Goal: Task Accomplishment & Management: Manage account settings

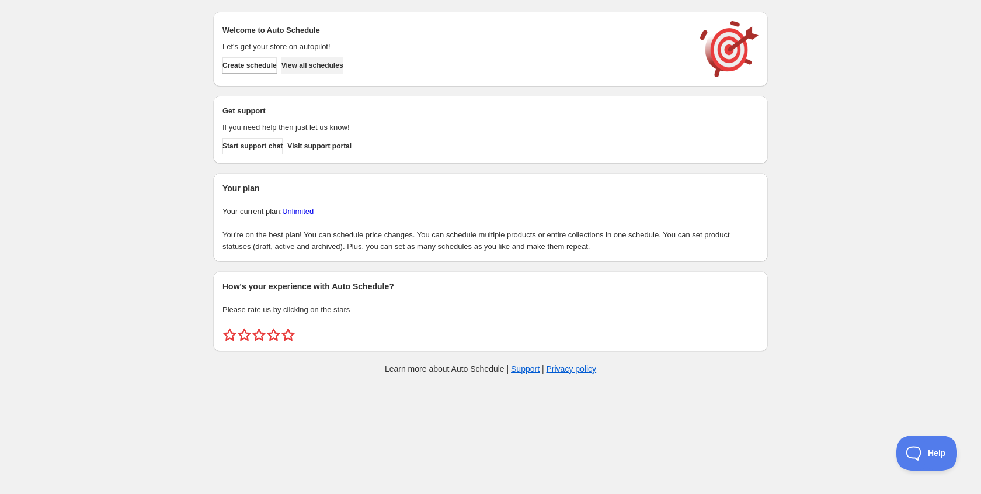
click at [343, 66] on span "View all schedules" at bounding box center [313, 65] width 62 height 9
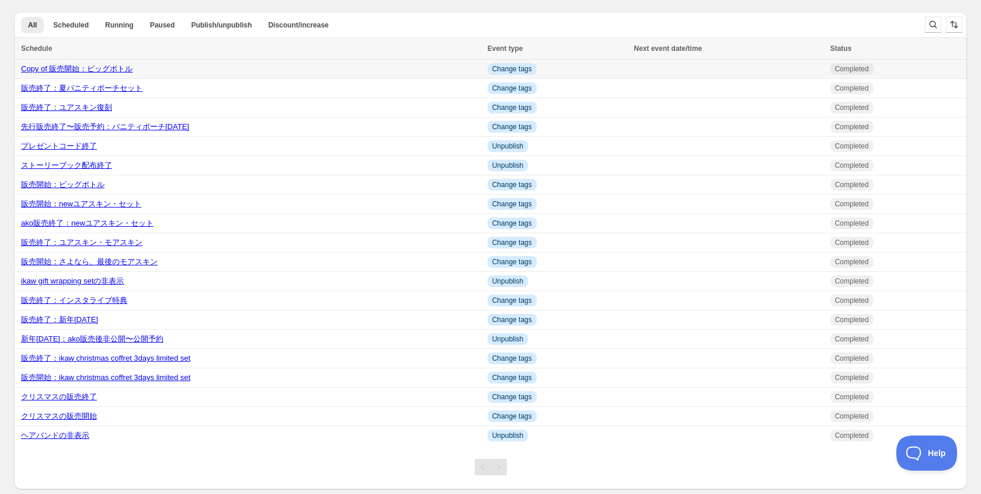
click at [116, 72] on link "Copy of 販売開始：ビッグボトル" at bounding box center [77, 68] width 112 height 9
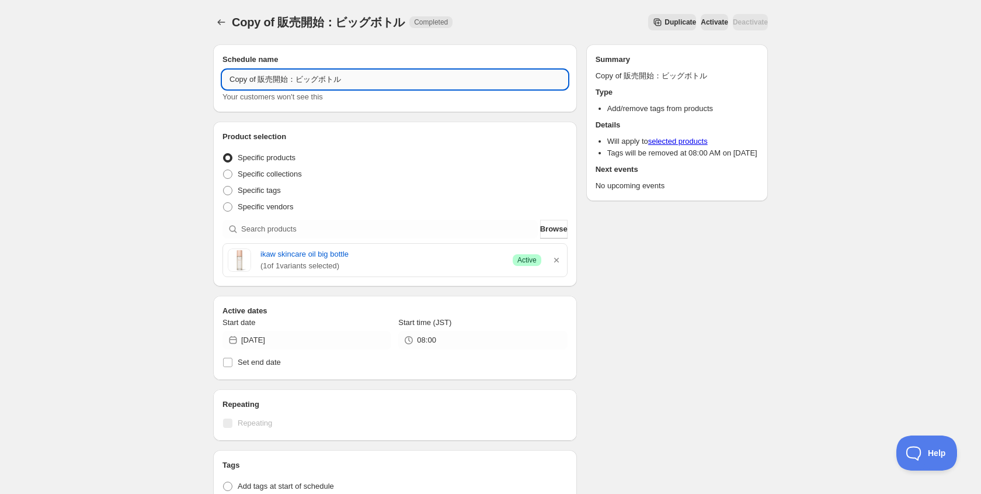
click at [273, 85] on input "Copy of 販売開始：ビッグボトル" at bounding box center [395, 79] width 345 height 19
click at [220, 18] on icon "Schedules" at bounding box center [222, 22] width 12 height 12
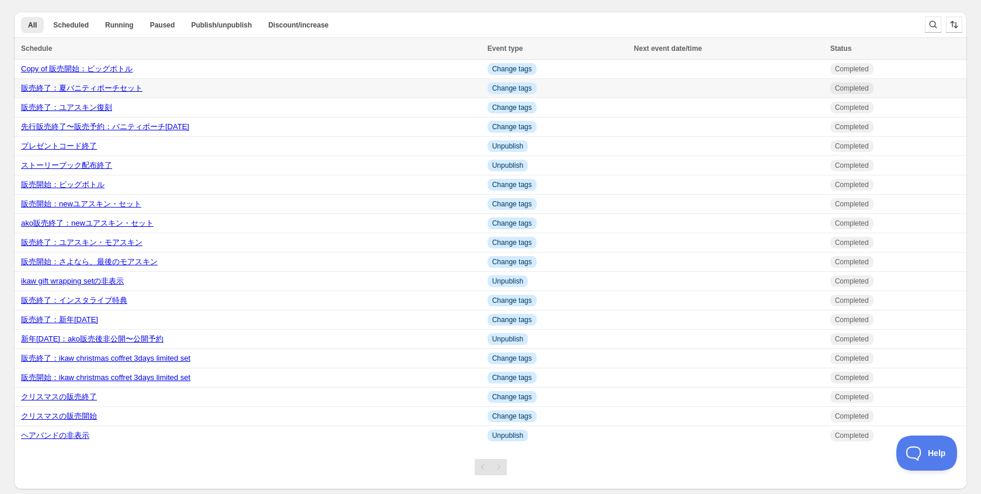
click at [114, 84] on link "販売終了：夏バニティポーチセット" at bounding box center [81, 88] width 121 height 9
click at [100, 71] on link "Copy of 販売開始：ビッグボトル" at bounding box center [77, 68] width 112 height 9
click at [125, 73] on link "Copy of 販売開始：ビッグボトル" at bounding box center [77, 68] width 112 height 9
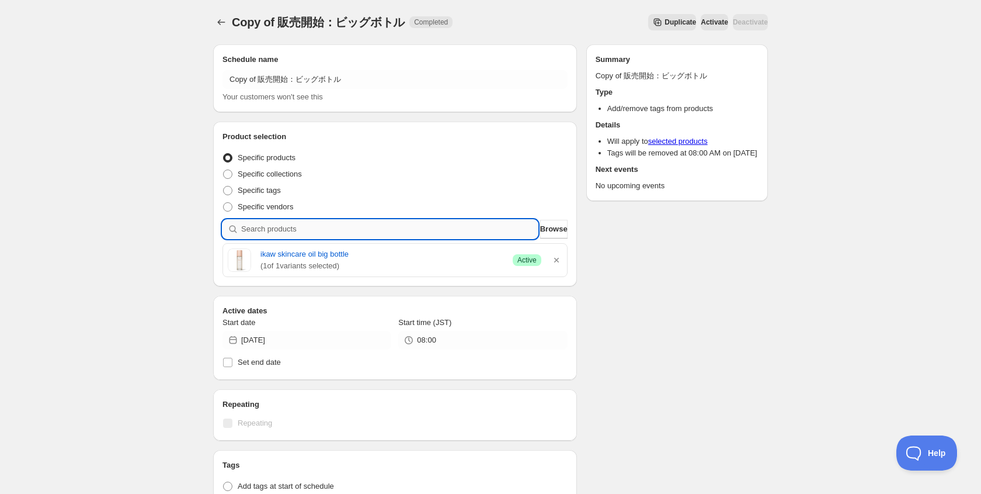
click at [315, 235] on input "search" at bounding box center [389, 229] width 297 height 19
click at [540, 228] on span "Browse" at bounding box center [553, 229] width 27 height 12
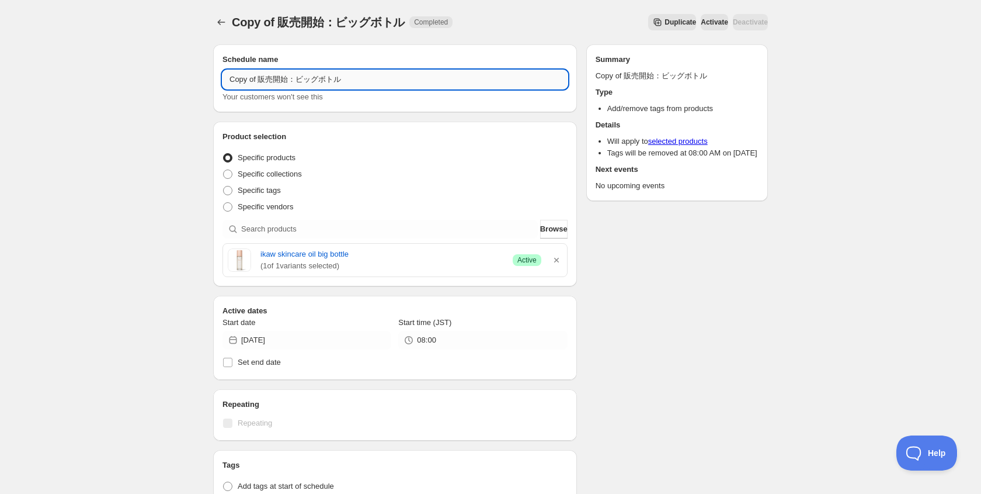
click at [269, 74] on input "Copy of 販売開始：ビッグボトル" at bounding box center [395, 79] width 345 height 19
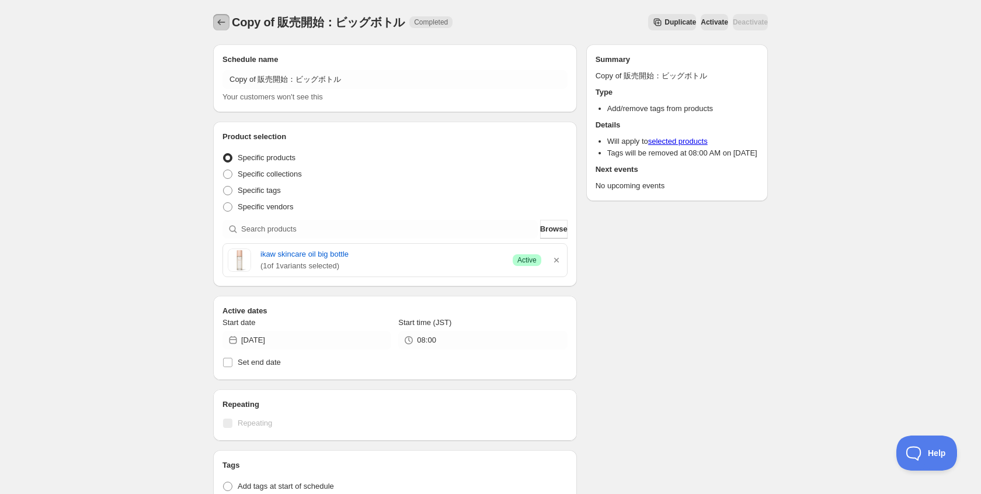
click at [223, 19] on icon "Schedules" at bounding box center [222, 22] width 12 height 12
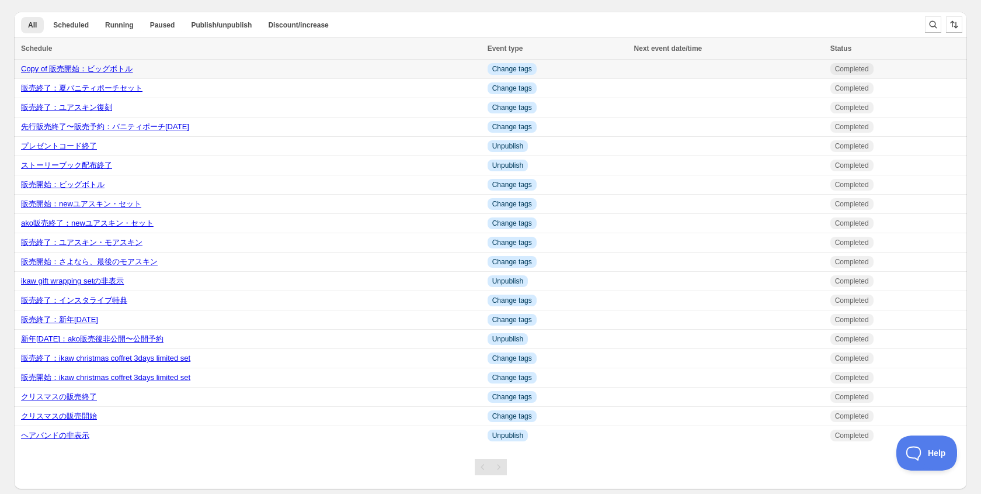
click at [116, 66] on link "Copy of 販売開始：ビッグボトル" at bounding box center [77, 68] width 112 height 9
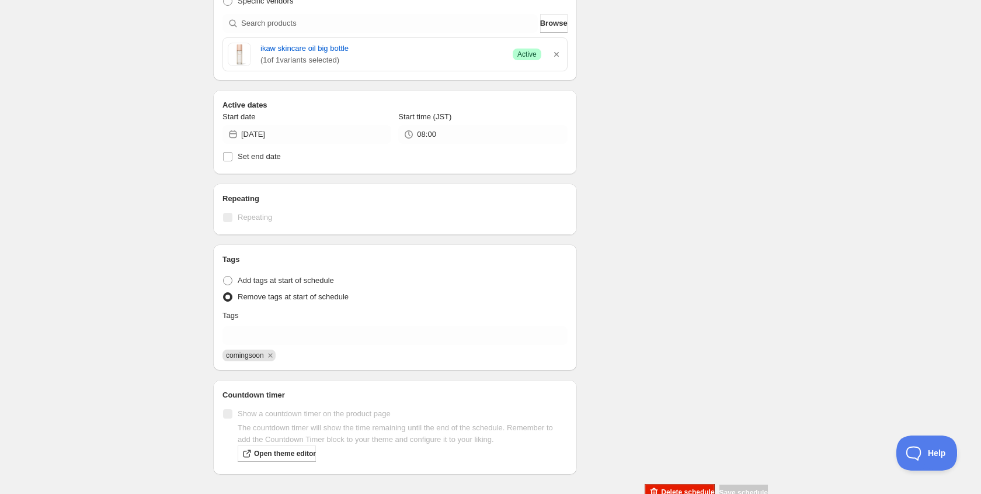
scroll to position [236, 0]
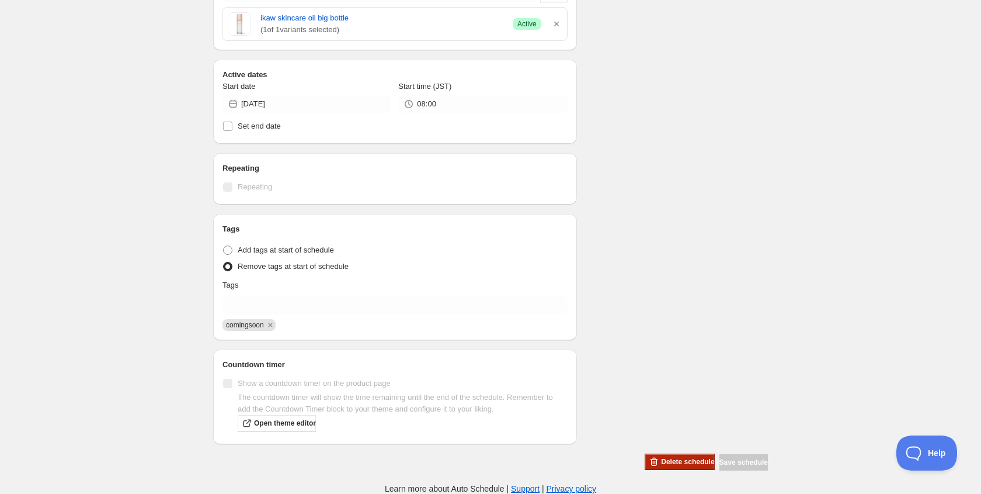
click at [689, 463] on span "Delete schedule" at bounding box center [687, 461] width 53 height 9
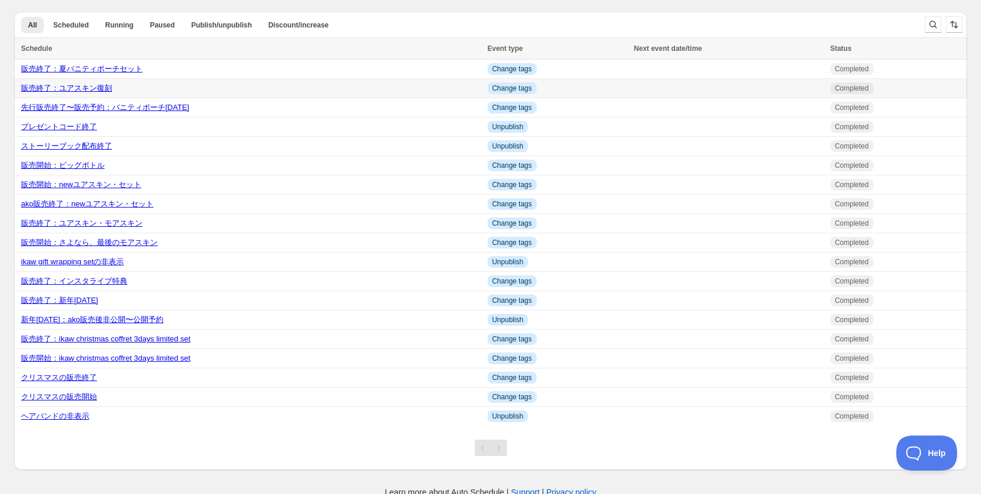
click at [90, 86] on link "販売終了：ユアスキン復刻" at bounding box center [66, 88] width 91 height 9
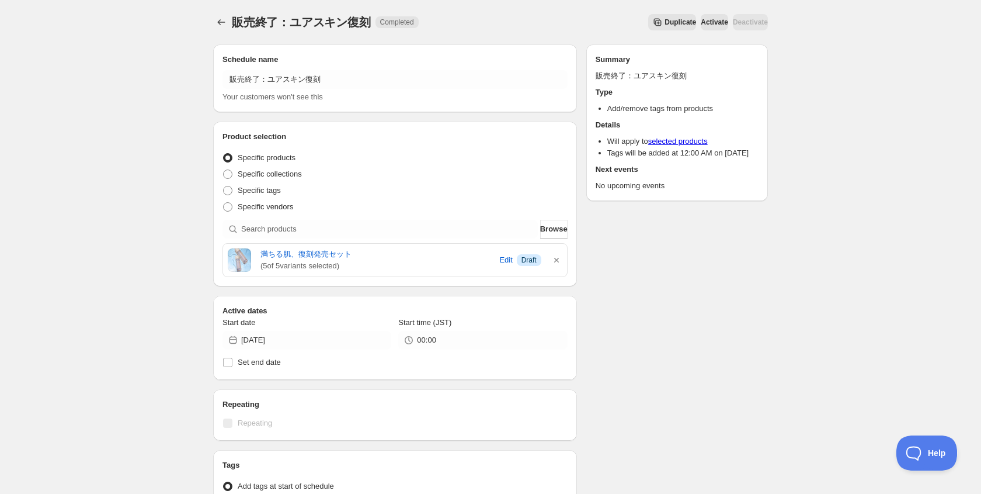
click at [665, 23] on span "Duplicate" at bounding box center [681, 22] width 32 height 9
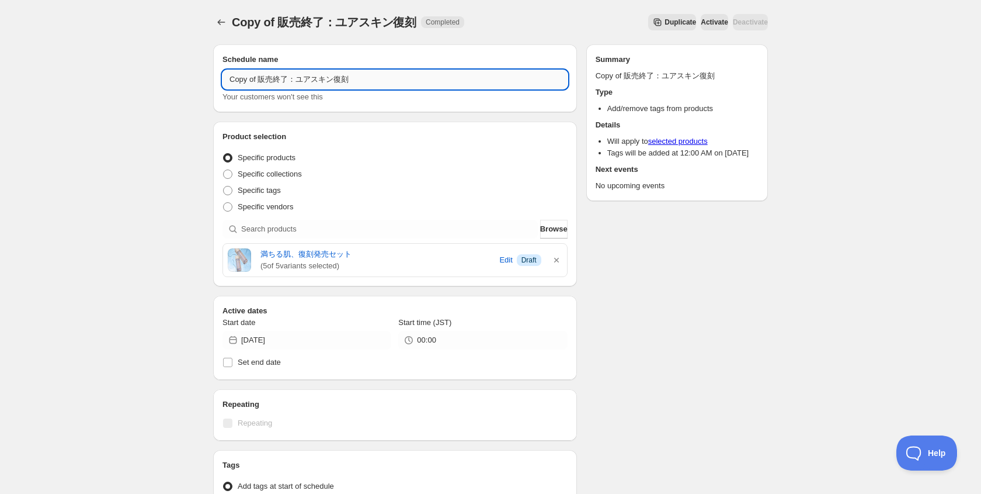
click at [260, 77] on input "Copy of 販売終了：ユアスキン復刻" at bounding box center [395, 79] width 345 height 19
type input "販売終了：ルームスプレー"
click at [558, 256] on icon "button" at bounding box center [557, 260] width 12 height 12
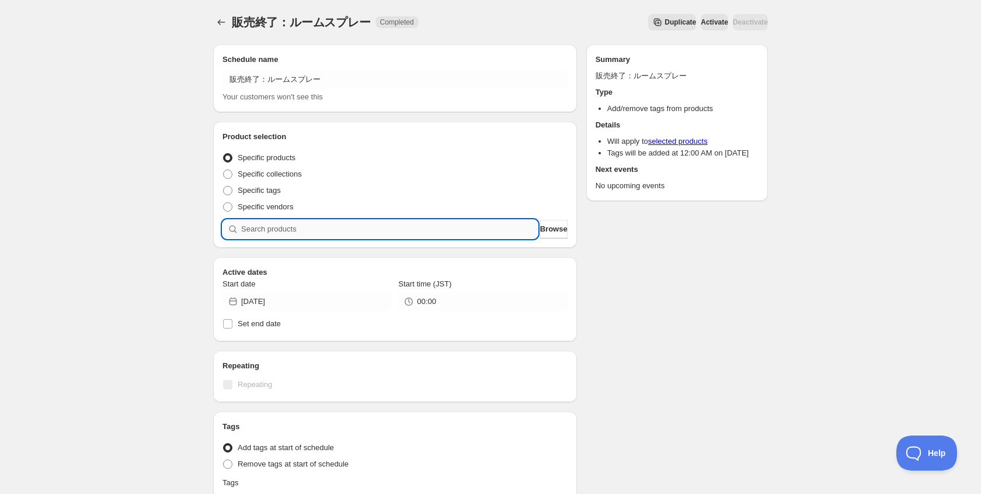
click at [481, 231] on input "search" at bounding box center [389, 229] width 297 height 19
type input "r"
type input "る"
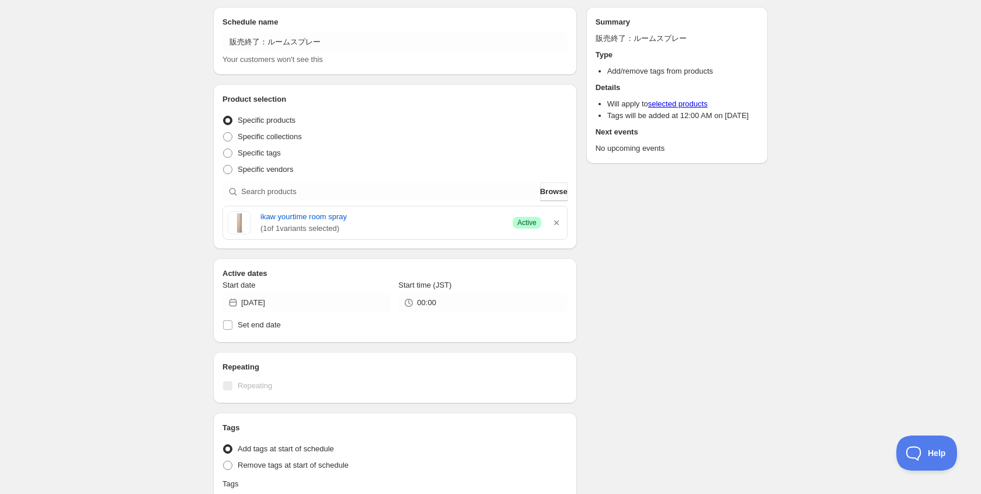
scroll to position [40, 0]
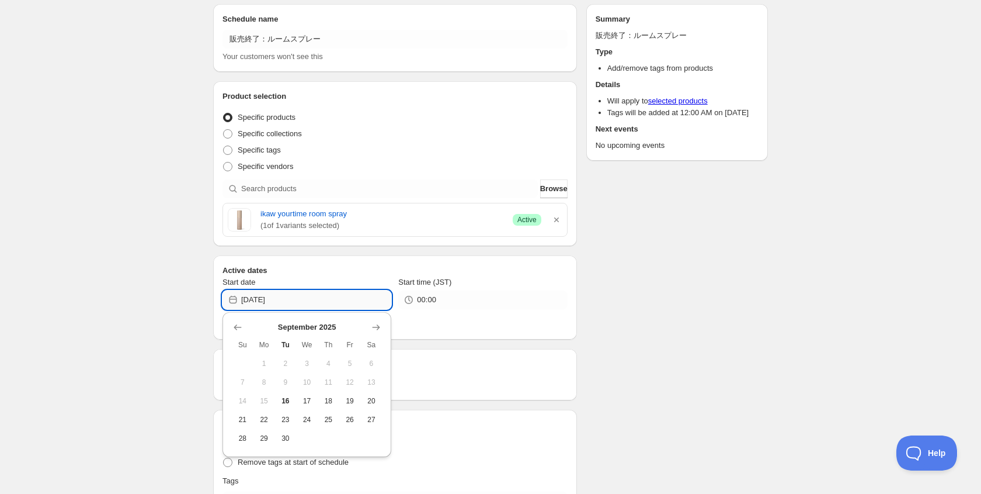
click at [301, 299] on input "2025-09-01" at bounding box center [316, 299] width 150 height 19
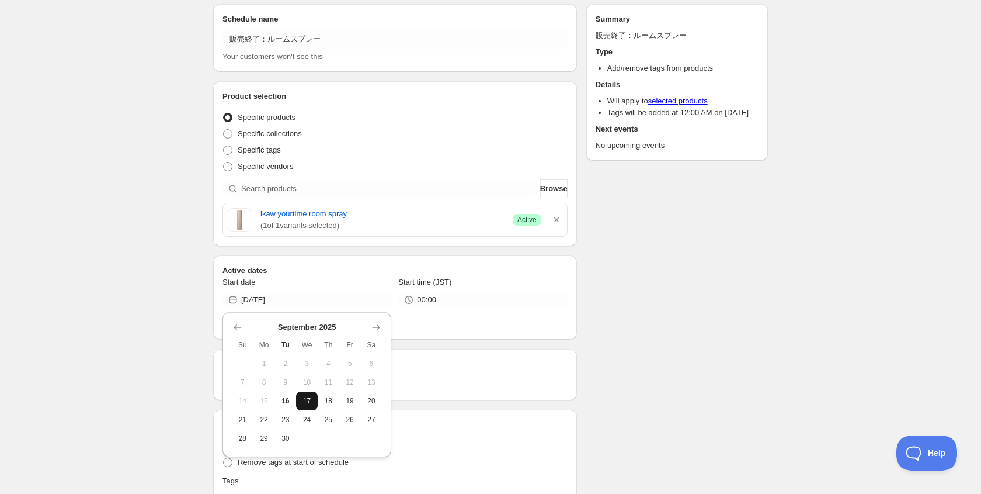
click at [309, 399] on span "17" at bounding box center [307, 400] width 12 height 9
type input "2025-09-17"
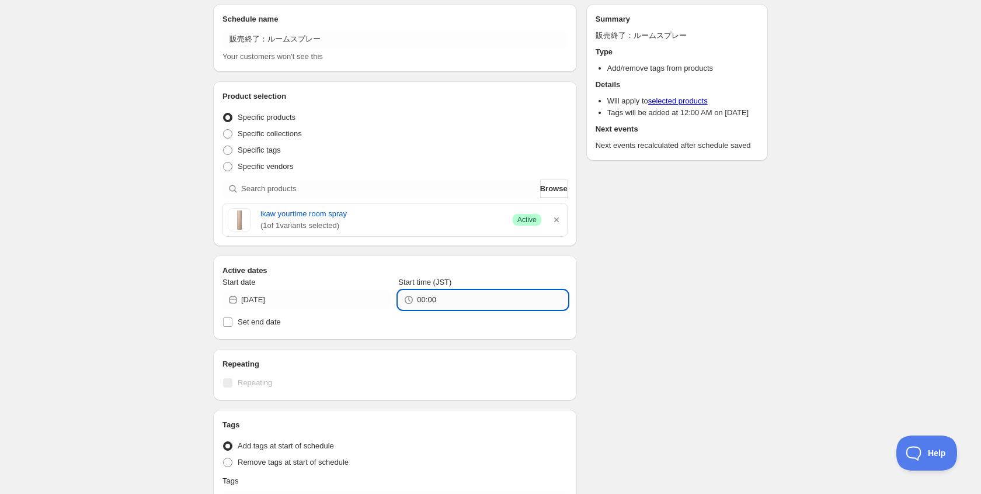
click at [419, 297] on input "00:00" at bounding box center [492, 299] width 150 height 19
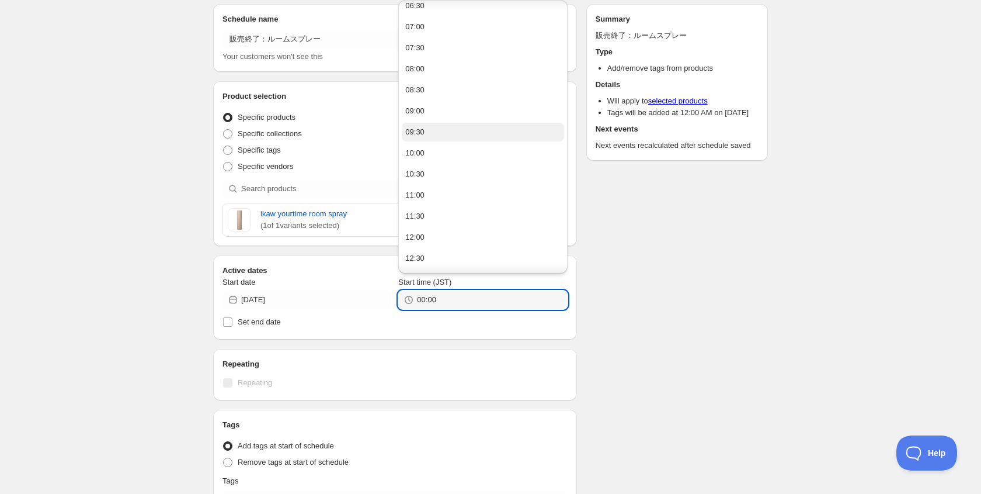
scroll to position [284, 0]
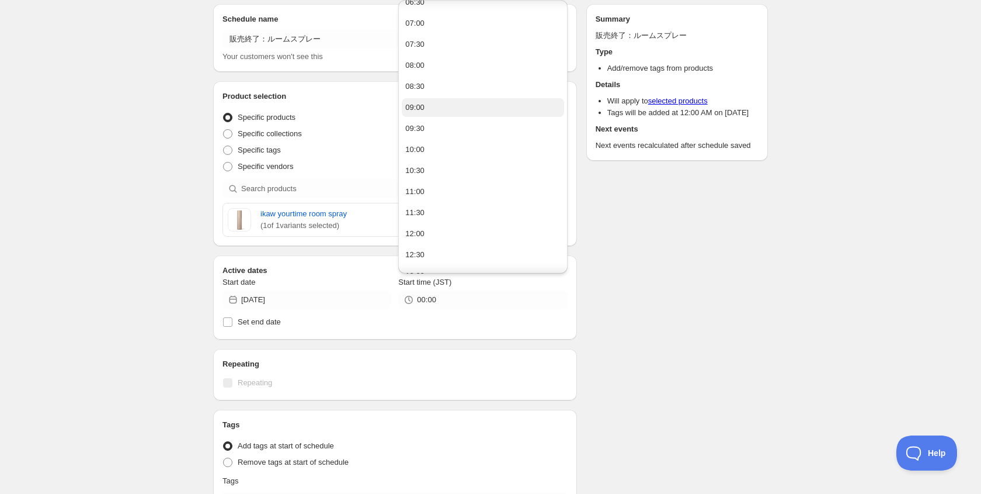
click at [419, 107] on div "09:00" at bounding box center [414, 108] width 19 height 12
type input "09:00"
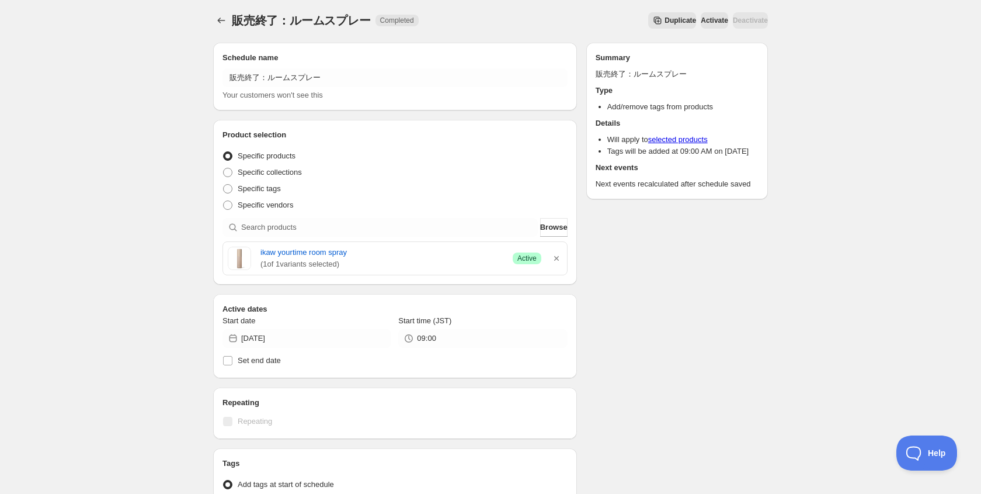
scroll to position [0, 0]
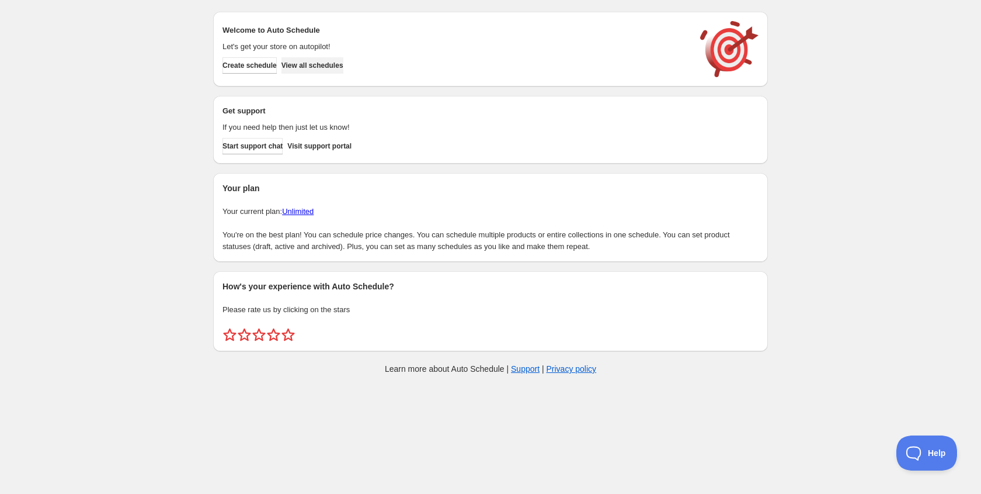
click at [334, 68] on span "View all schedules" at bounding box center [313, 65] width 62 height 9
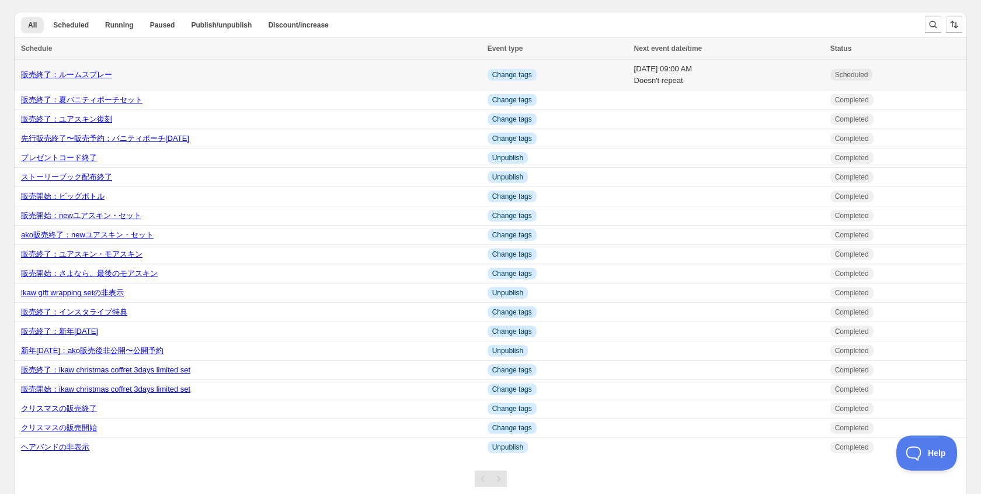
click at [98, 78] on link "販売終了：ルームスプレー" at bounding box center [66, 74] width 91 height 9
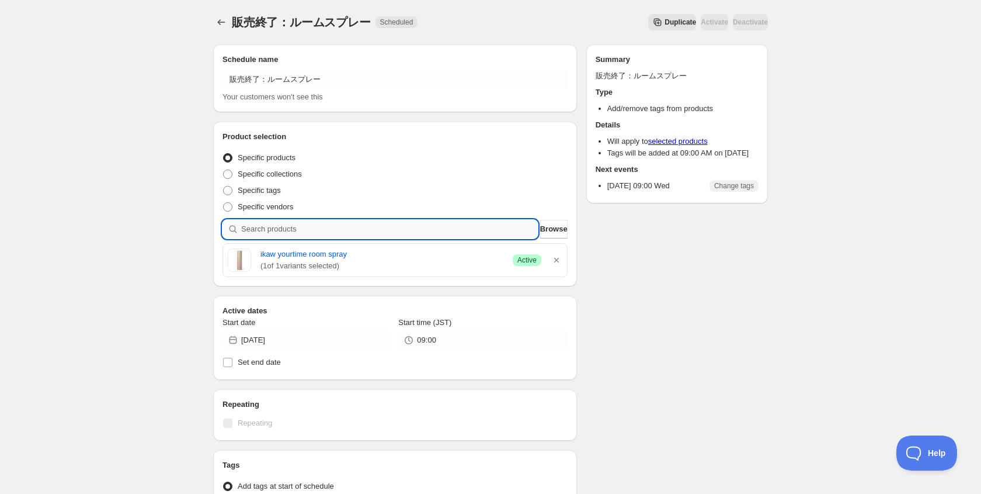
click at [501, 226] on input "search" at bounding box center [389, 229] width 297 height 19
click at [540, 226] on span "Browse" at bounding box center [553, 229] width 27 height 12
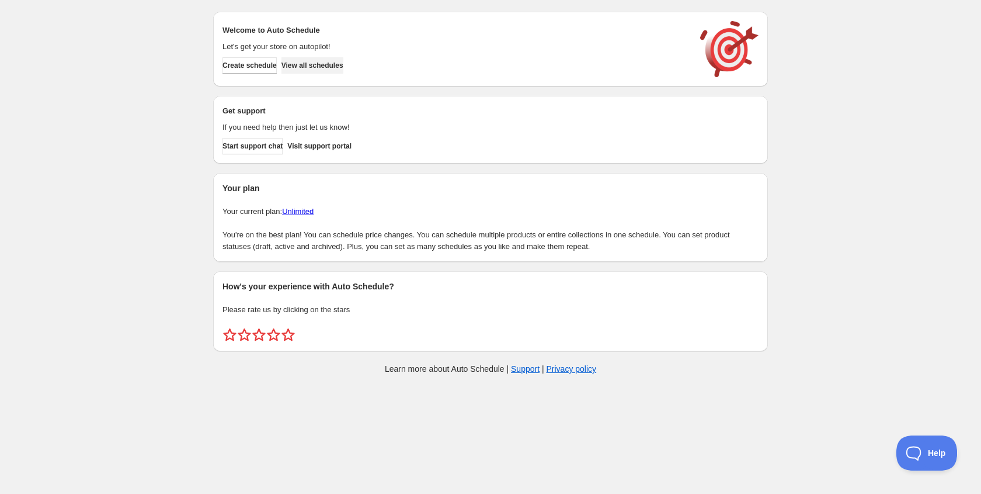
click at [335, 61] on span "View all schedules" at bounding box center [313, 65] width 62 height 9
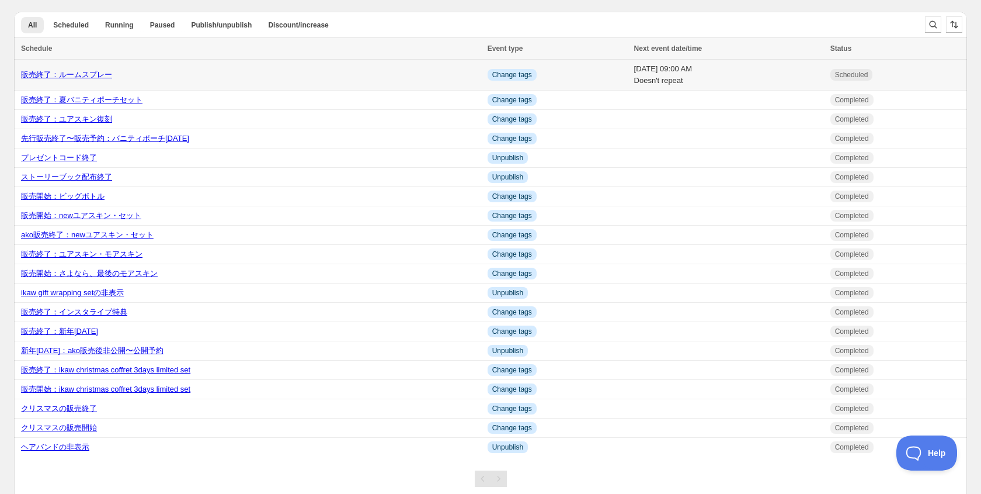
click at [71, 66] on td "販売終了：ルームスプレー" at bounding box center [249, 75] width 470 height 31
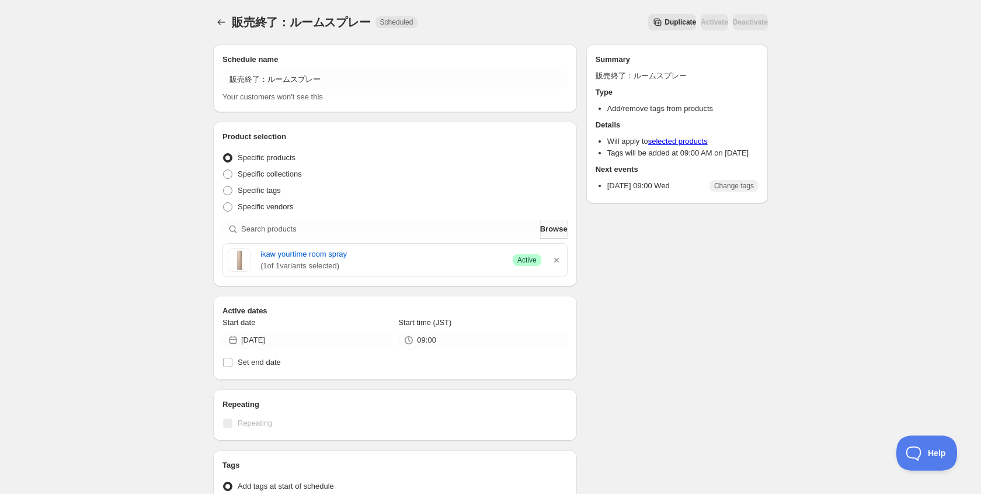
click at [541, 230] on span "Browse" at bounding box center [553, 229] width 27 height 12
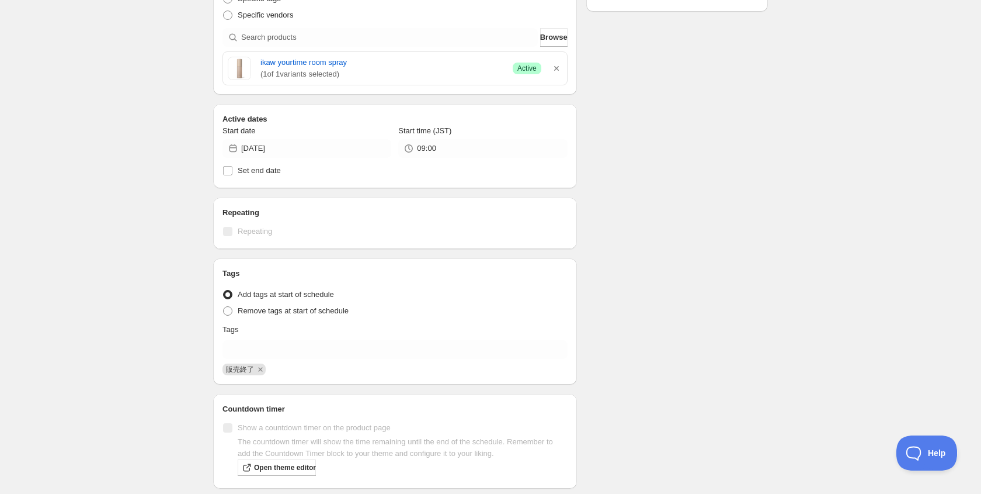
scroll to position [193, 0]
